Goal: Information Seeking & Learning: Understand process/instructions

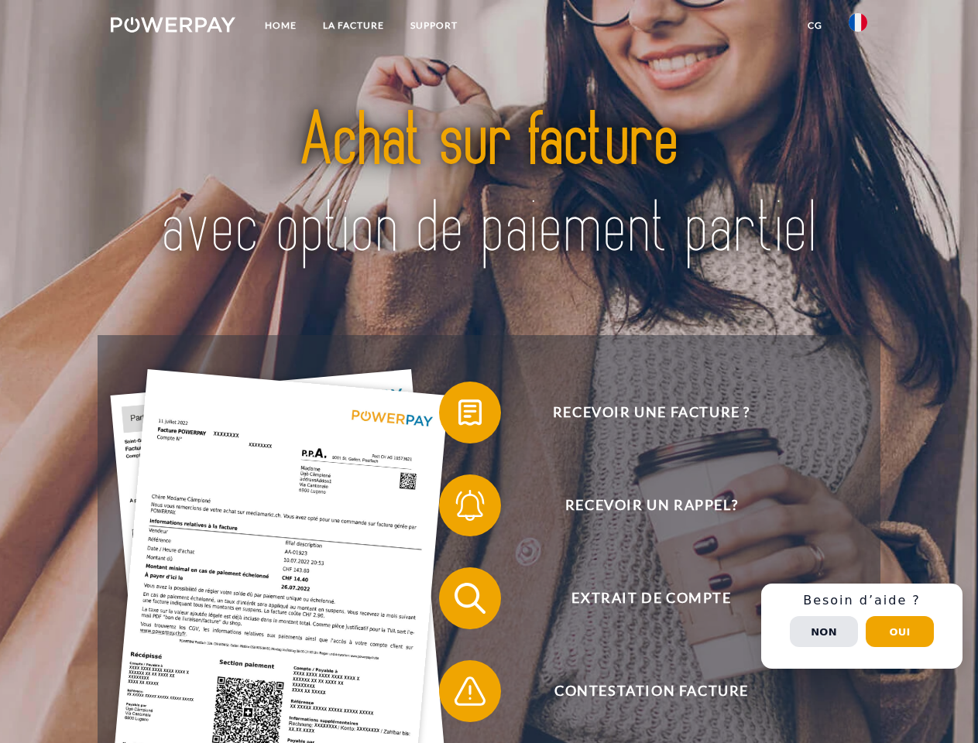
click at [173, 27] on img at bounding box center [173, 24] width 125 height 15
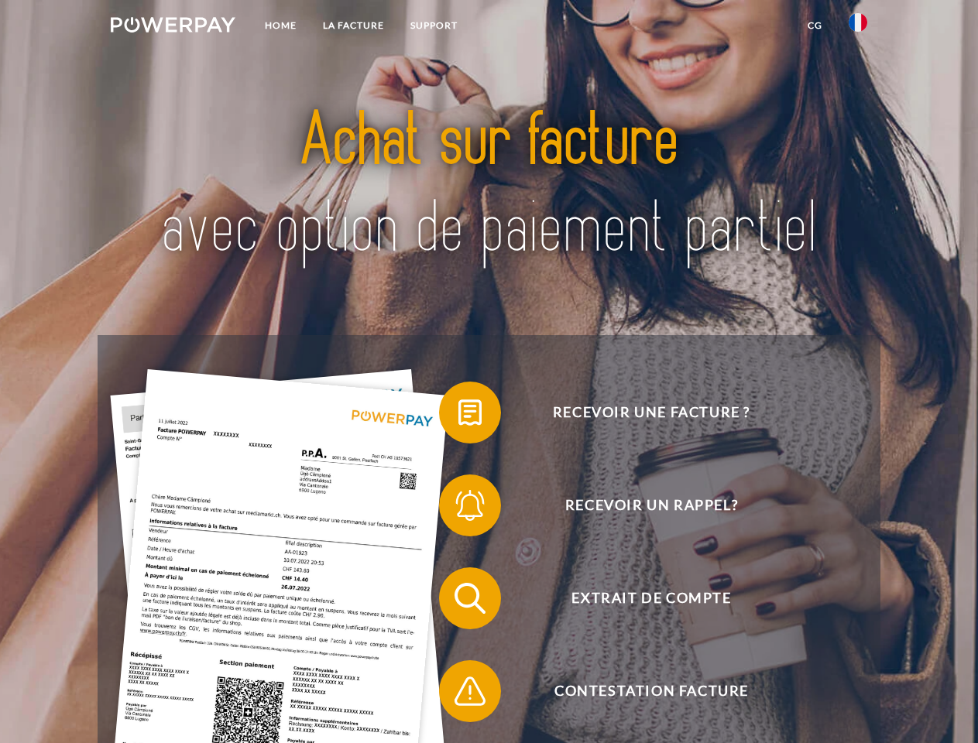
click at [858, 27] on img at bounding box center [857, 22] width 19 height 19
click at [814, 26] on link "CG" at bounding box center [814, 26] width 41 height 28
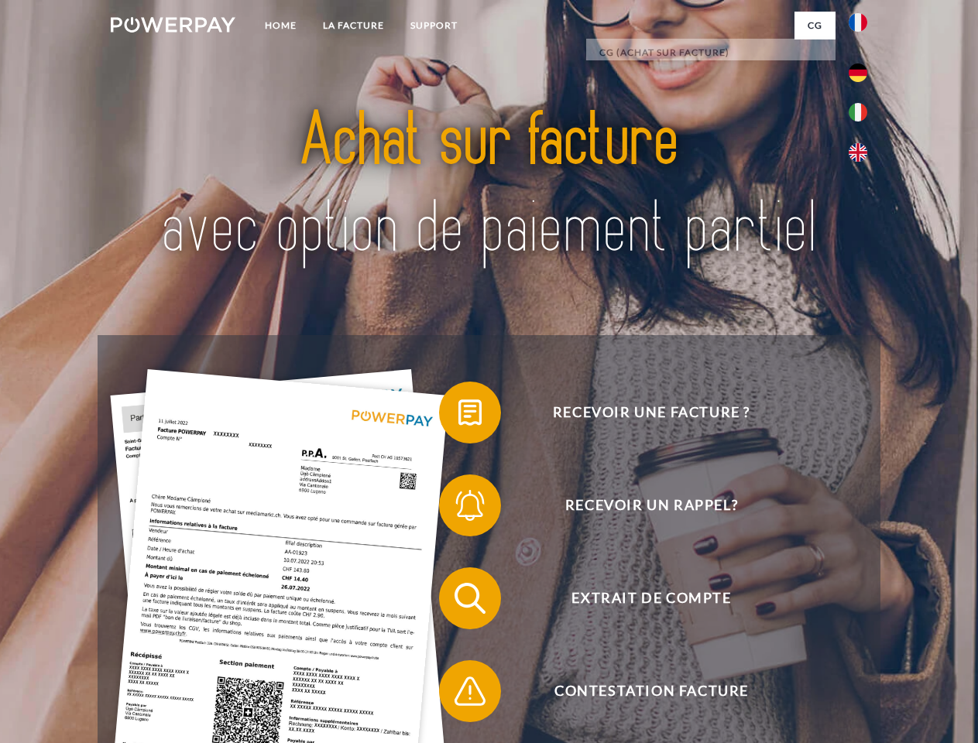
click at [458, 416] on span at bounding box center [446, 412] width 77 height 77
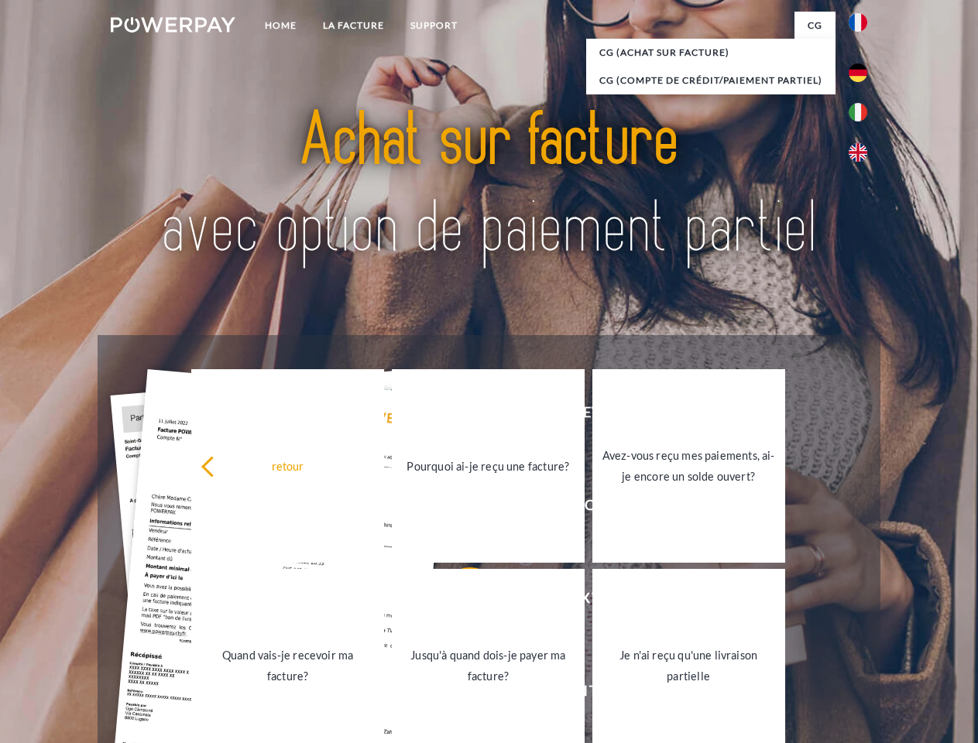
click at [458, 509] on div "Recevoir une facture ? Recevoir un rappel? Extrait de compte retour" at bounding box center [489, 644] width 782 height 619
click at [458, 601] on link "Jusqu'à quand dois-je payer ma facture?" at bounding box center [488, 666] width 193 height 194
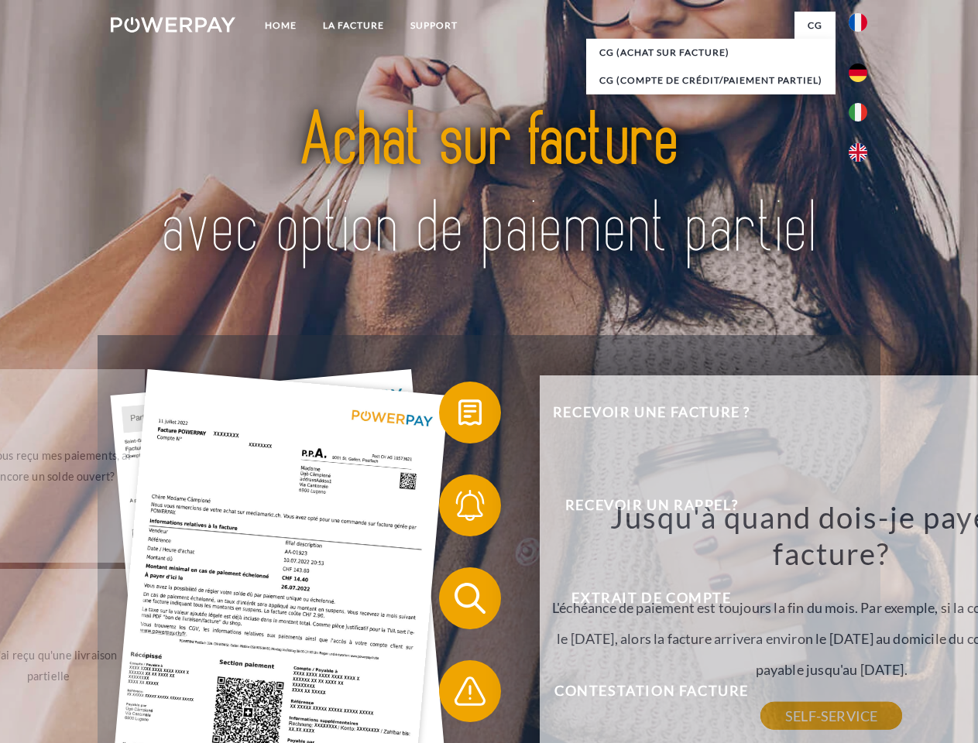
click at [549, 694] on div "Jusqu'à quand dois-je payer ma facture? L'échéance de paiement est toujours la …" at bounding box center [831, 607] width 565 height 218
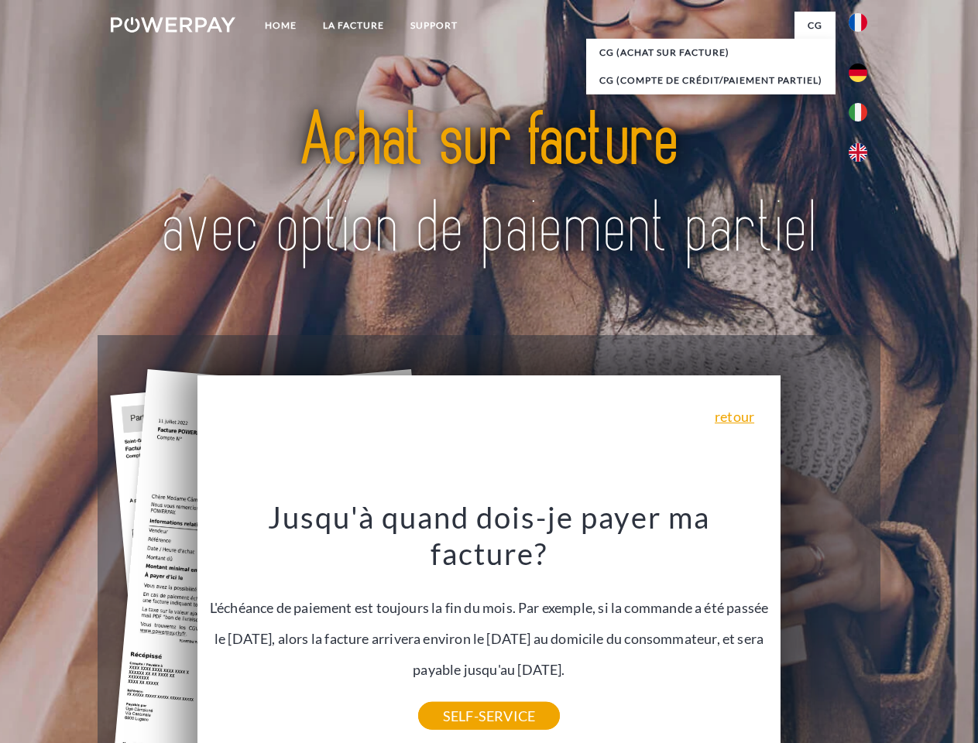
click at [861, 626] on div "Recevoir une facture ? Recevoir un rappel? Extrait de compte retour" at bounding box center [489, 644] width 782 height 619
click at [824, 629] on span "Extrait de compte" at bounding box center [650, 598] width 379 height 62
click at [899, 632] on header "Home LA FACTURE Support" at bounding box center [489, 534] width 978 height 1069
